Goal: Information Seeking & Learning: Learn about a topic

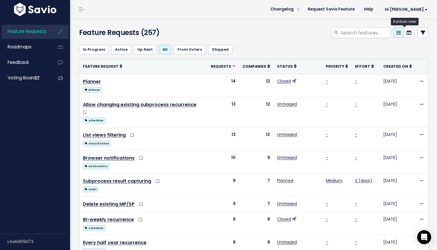
click at [403, 36] on link at bounding box center [408, 32] width 11 height 11
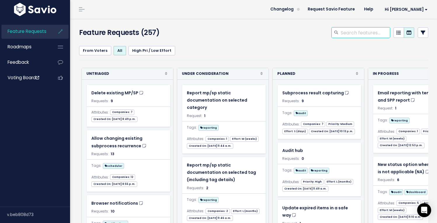
click at [349, 33] on input "search" at bounding box center [365, 32] width 50 height 11
type input "sequen"
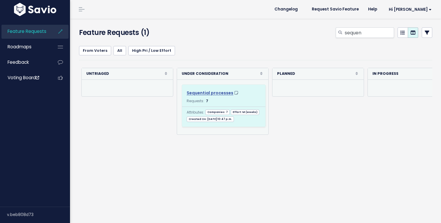
click at [214, 92] on span "Sequential processes" at bounding box center [210, 93] width 47 height 6
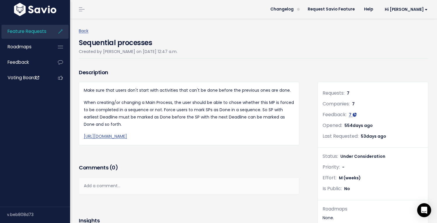
click at [58, 32] on icon at bounding box center [60, 31] width 11 height 13
click at [81, 32] on link "Back" at bounding box center [84, 31] width 10 height 6
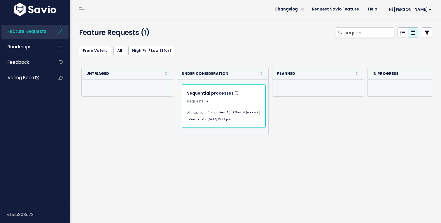
click at [23, 26] on link "Feature Requests" at bounding box center [24, 31] width 47 height 13
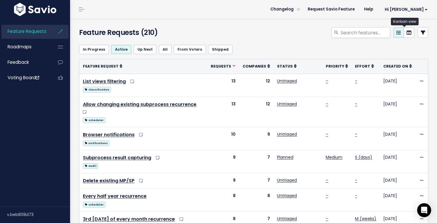
click at [403, 34] on link at bounding box center [408, 32] width 11 height 11
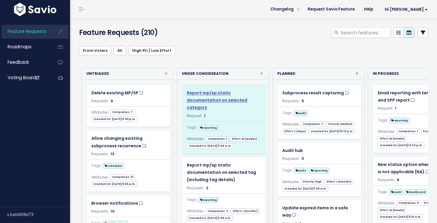
click at [215, 102] on span "Report mp/sp static documentation on selected category" at bounding box center [217, 100] width 60 height 20
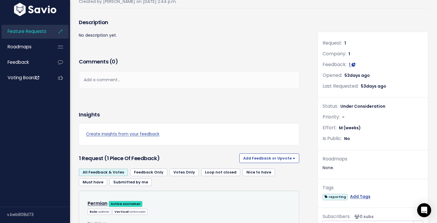
scroll to position [51, 0]
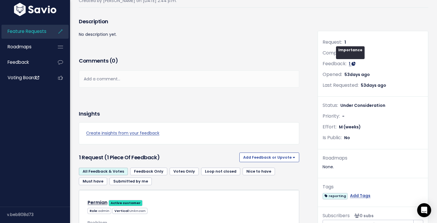
click at [351, 65] on icon at bounding box center [353, 64] width 4 height 4
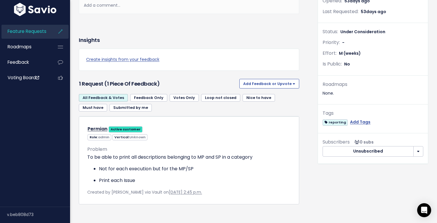
scroll to position [139, 0]
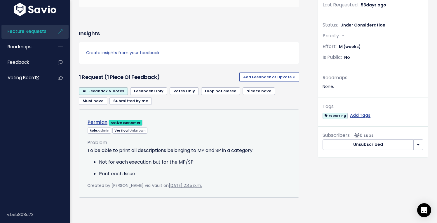
click at [103, 119] on link "Permian" at bounding box center [98, 122] width 20 height 7
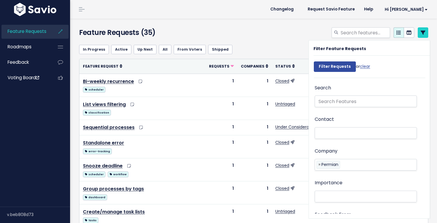
select select
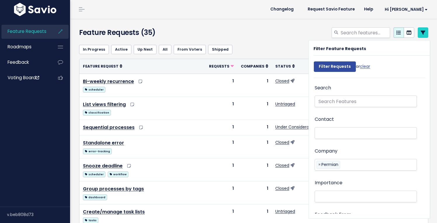
select select
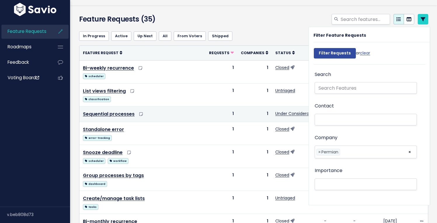
scroll to position [14, 0]
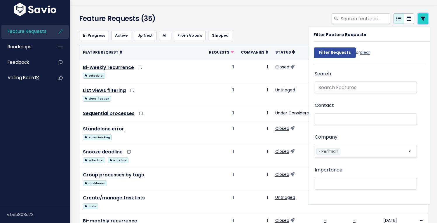
click at [417, 21] on link at bounding box center [422, 18] width 11 height 11
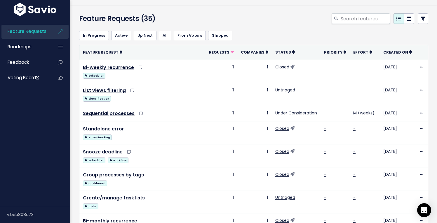
click at [42, 32] on span "Feature Requests" at bounding box center [27, 31] width 39 height 6
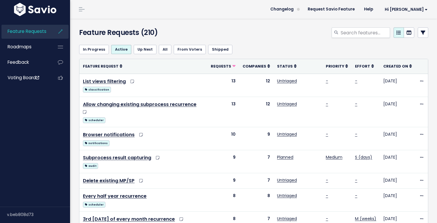
click at [95, 51] on link "In Progress" at bounding box center [94, 49] width 30 height 9
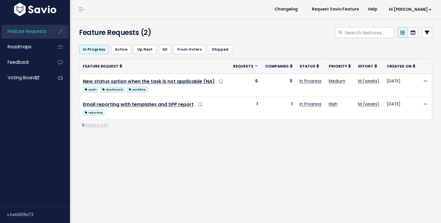
click at [112, 48] on link "Active" at bounding box center [121, 49] width 20 height 9
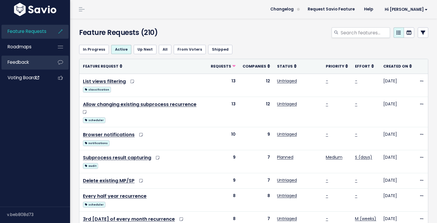
click at [49, 58] on li "Feedback" at bounding box center [34, 63] width 67 height 14
click at [29, 58] on link "Feedback" at bounding box center [24, 62] width 47 height 13
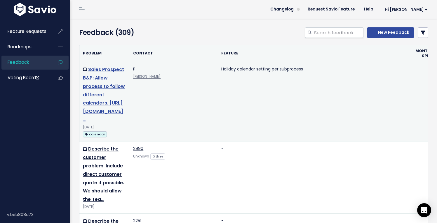
click at [98, 78] on link "Sales Prospect B&P: Allow process to follow different calendars. https://docs.g…" at bounding box center [104, 94] width 42 height 57
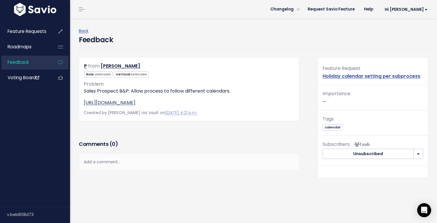
click at [123, 106] on link "https://docs.google.com/document/d/1FB_j7g2YH0XKdLZrqcMDV4TVMRiWx09ZwBsHtPPrWms…" at bounding box center [110, 102] width 52 height 7
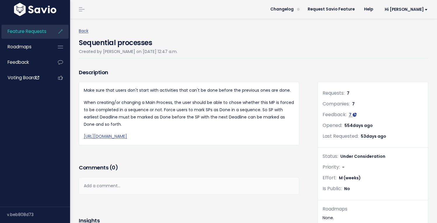
click at [201, 97] on div "Make sure that users don't start with activities that can't be done before the …" at bounding box center [189, 113] width 210 height 53
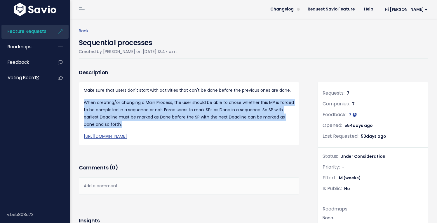
click at [201, 97] on div "Make sure that users don't start with activities that can't be done before the …" at bounding box center [189, 113] width 210 height 53
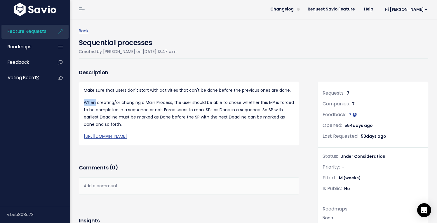
click at [201, 97] on div "Make sure that users don't start with activities that can't be done before the …" at bounding box center [189, 113] width 210 height 53
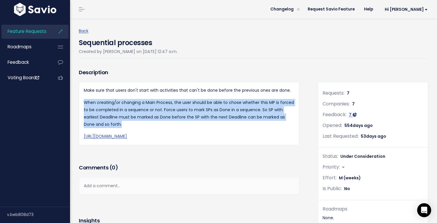
click at [201, 97] on div "Make sure that users don't start with activities that can't be done before the …" at bounding box center [189, 113] width 210 height 53
click at [193, 99] on p "When creating/or changing a Main Process, the user should be able to chose whet…" at bounding box center [189, 113] width 210 height 29
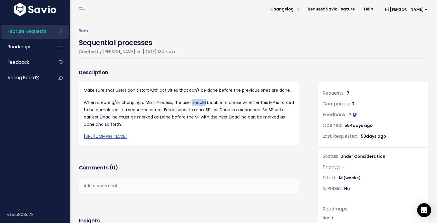
click at [193, 99] on p "When creating/or changing a Main Process, the user should be able to chose whet…" at bounding box center [189, 113] width 210 height 29
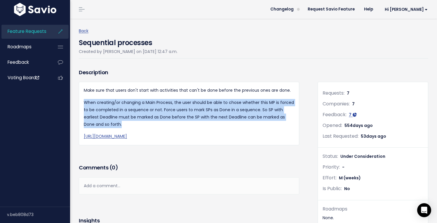
click at [193, 99] on p "When creating/or changing a Main Process, the user should be able to chose whet…" at bounding box center [189, 113] width 210 height 29
click at [177, 113] on p "When creating/or changing a Main Process, the user should be able to chose whet…" at bounding box center [189, 113] width 210 height 29
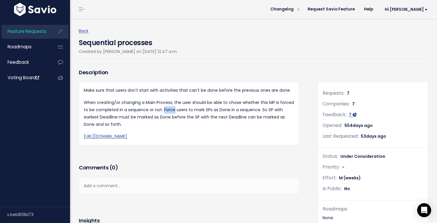
click at [177, 113] on p "When creating/or changing a Main Process, the user should be able to chose whet…" at bounding box center [189, 113] width 210 height 29
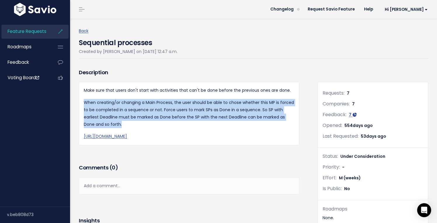
click at [177, 113] on p "When creating/or changing a Main Process, the user should be able to chose whet…" at bounding box center [189, 113] width 210 height 29
click at [159, 110] on p "When creating/or changing a Main Process, the user should be able to chose whet…" at bounding box center [189, 113] width 210 height 29
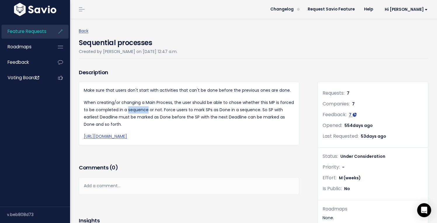
click at [159, 110] on p "When creating/or changing a Main Process, the user should be able to chose whet…" at bounding box center [189, 113] width 210 height 29
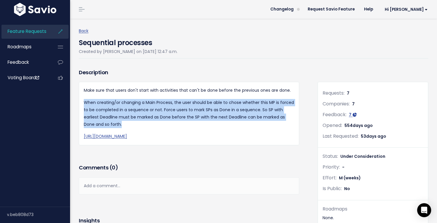
click at [159, 110] on p "When creating/or changing a Main Process, the user should be able to chose whet…" at bounding box center [189, 113] width 210 height 29
click at [167, 110] on p "When creating/or changing a Main Process, the user should be able to chose whet…" at bounding box center [189, 113] width 210 height 29
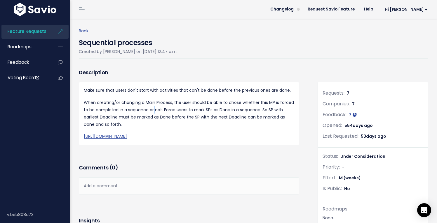
click at [167, 110] on p "When creating/or changing a Main Process, the user should be able to chose whet…" at bounding box center [189, 113] width 210 height 29
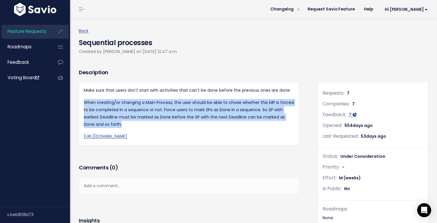
click at [167, 110] on p "When creating/or changing a Main Process, the user should be able to chose whet…" at bounding box center [189, 113] width 210 height 29
click at [182, 110] on p "When creating/or changing a Main Process, the user should be able to chose whet…" at bounding box center [189, 113] width 210 height 29
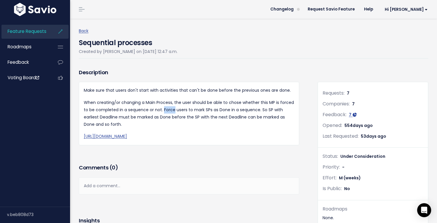
click at [182, 110] on p "When creating/or changing a Main Process, the user should be able to chose whet…" at bounding box center [189, 113] width 210 height 29
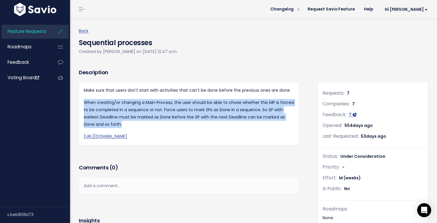
click at [182, 110] on p "When creating/or changing a Main Process, the user should be able to chose whet…" at bounding box center [189, 113] width 210 height 29
click at [202, 110] on p "When creating/or changing a Main Process, the user should be able to chose whet…" at bounding box center [189, 113] width 210 height 29
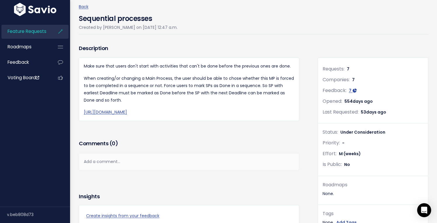
scroll to position [25, 0]
click at [214, 119] on div "Make sure that users don't start with activities that can't be done before the …" at bounding box center [189, 88] width 220 height 63
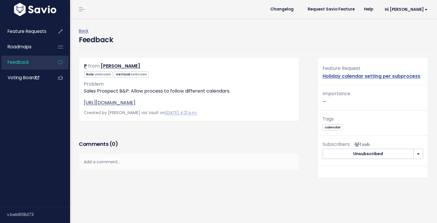
click at [126, 106] on link "https://docs.google.com/document/d/1FB_j7g2YH0XKdLZrqcMDV4TVMRiWx09ZwBsHtPPrWms…" at bounding box center [110, 102] width 52 height 7
click at [124, 101] on link "[URL][DOMAIN_NAME]" at bounding box center [110, 102] width 52 height 7
